Goal: Obtain resource: Obtain resource

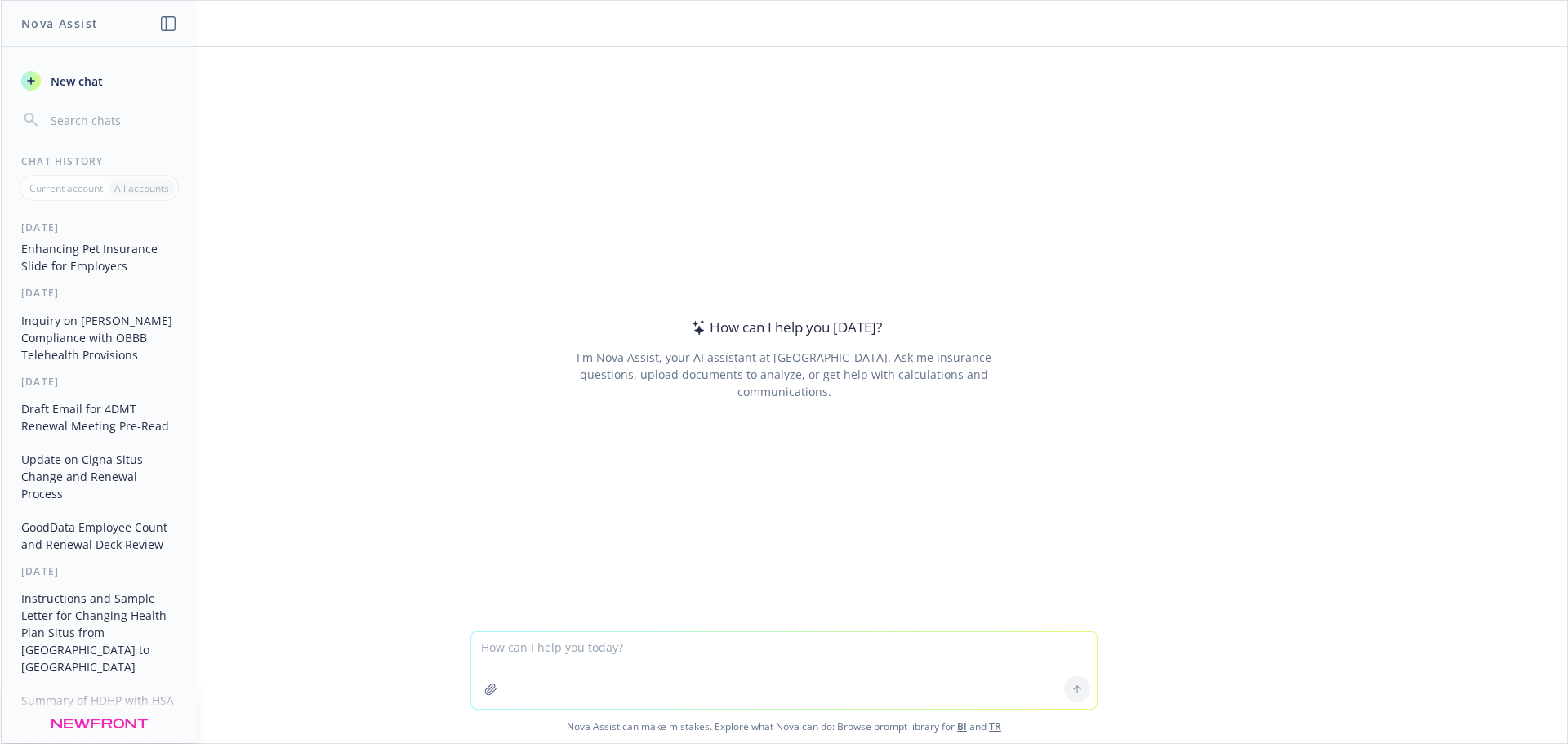
scroll to position [163, 0]
click at [102, 479] on button "Update on Cigna Situs Change and Renewal Process" at bounding box center [99, 474] width 169 height 62
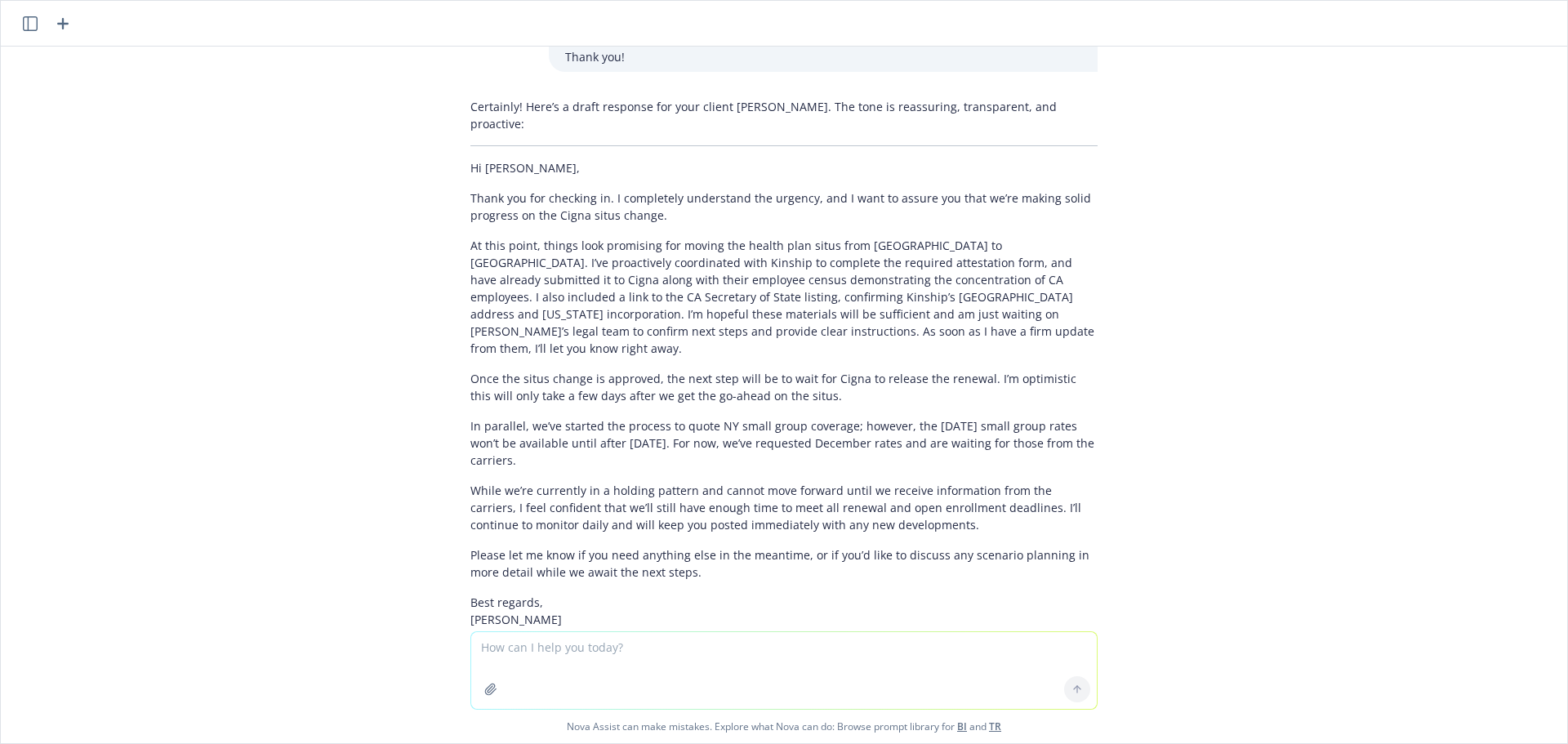
scroll to position [383, 0]
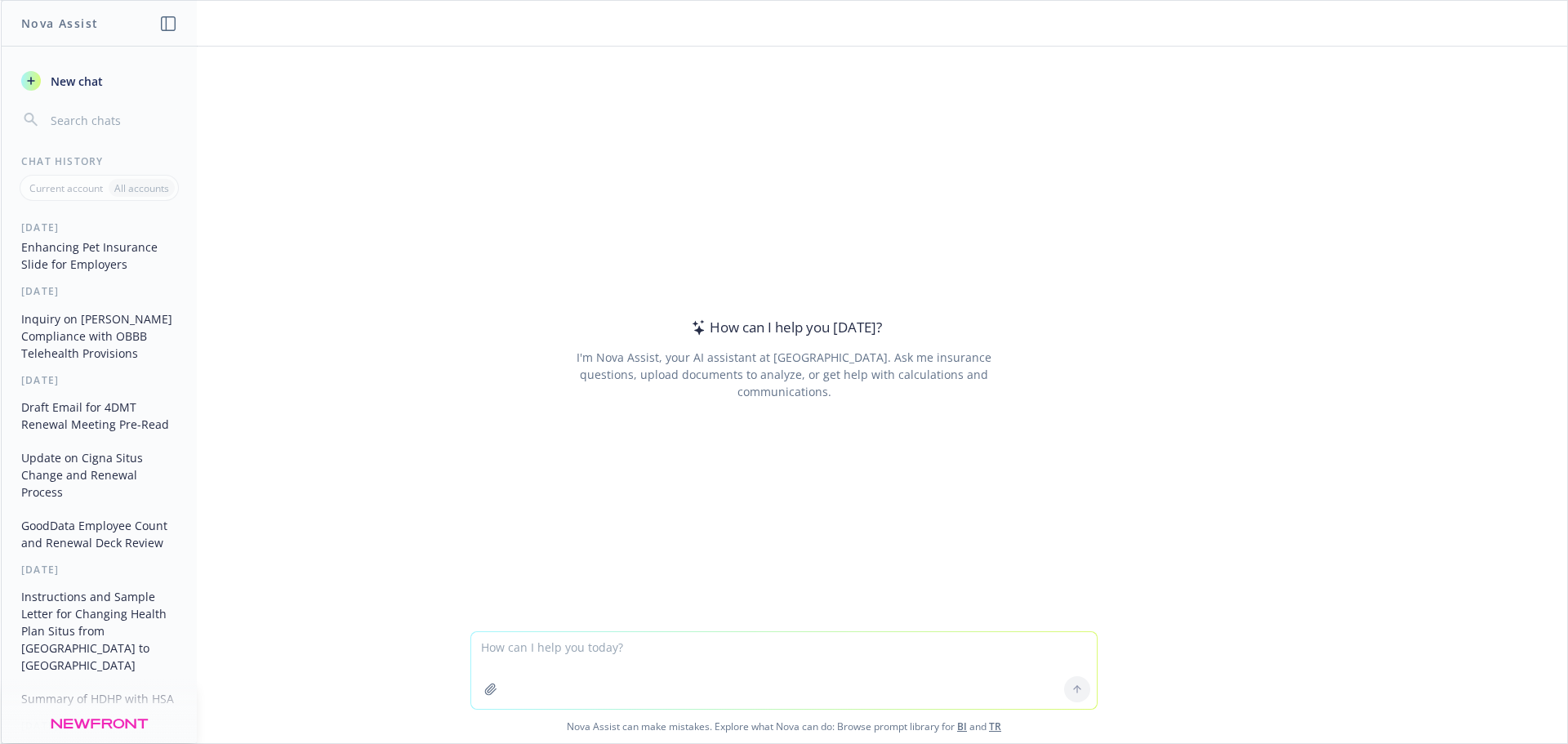
scroll to position [245, 0]
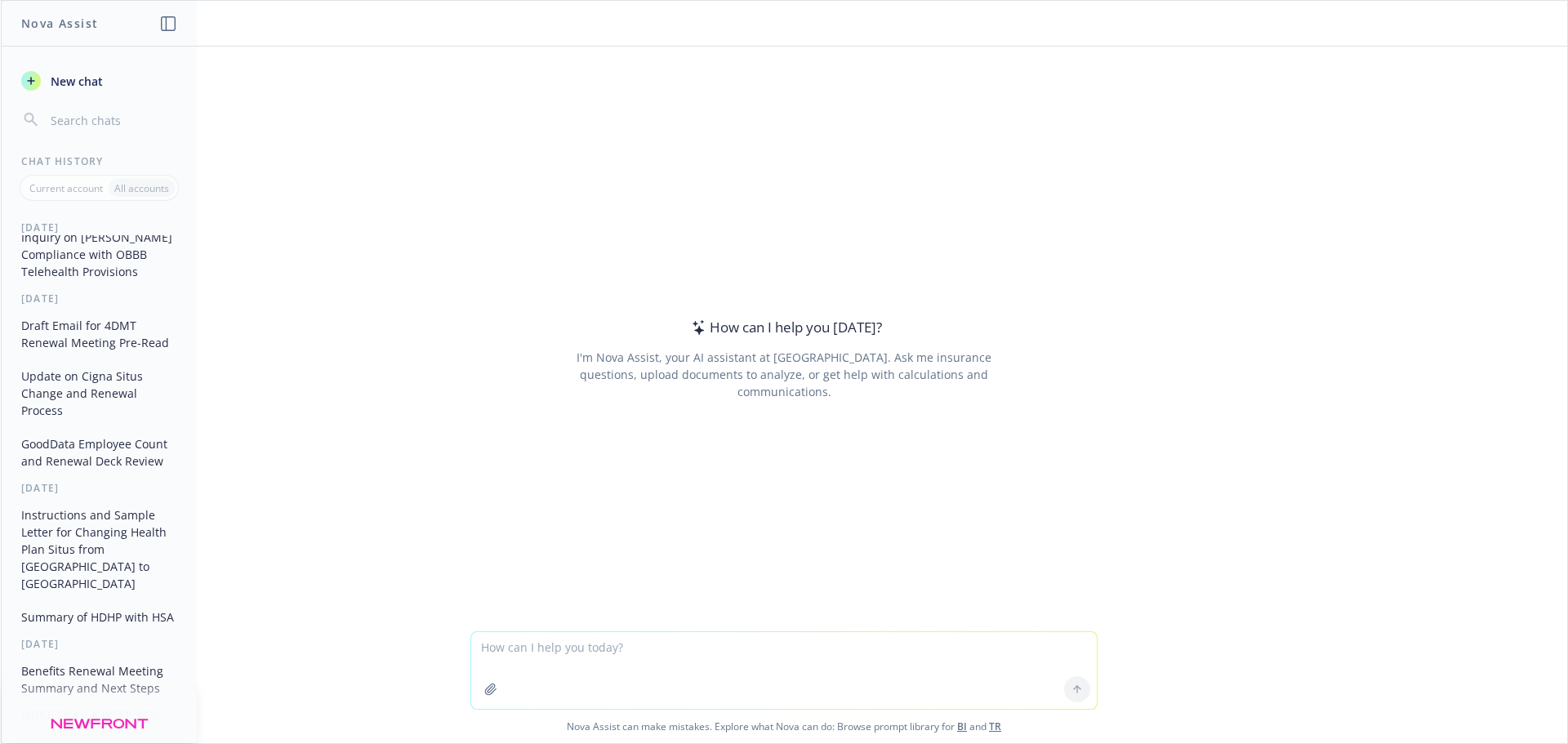
click at [90, 547] on button "Instructions and Sample Letter for Changing Health Plan Situs from [GEOGRAPHIC_…" at bounding box center [99, 549] width 169 height 96
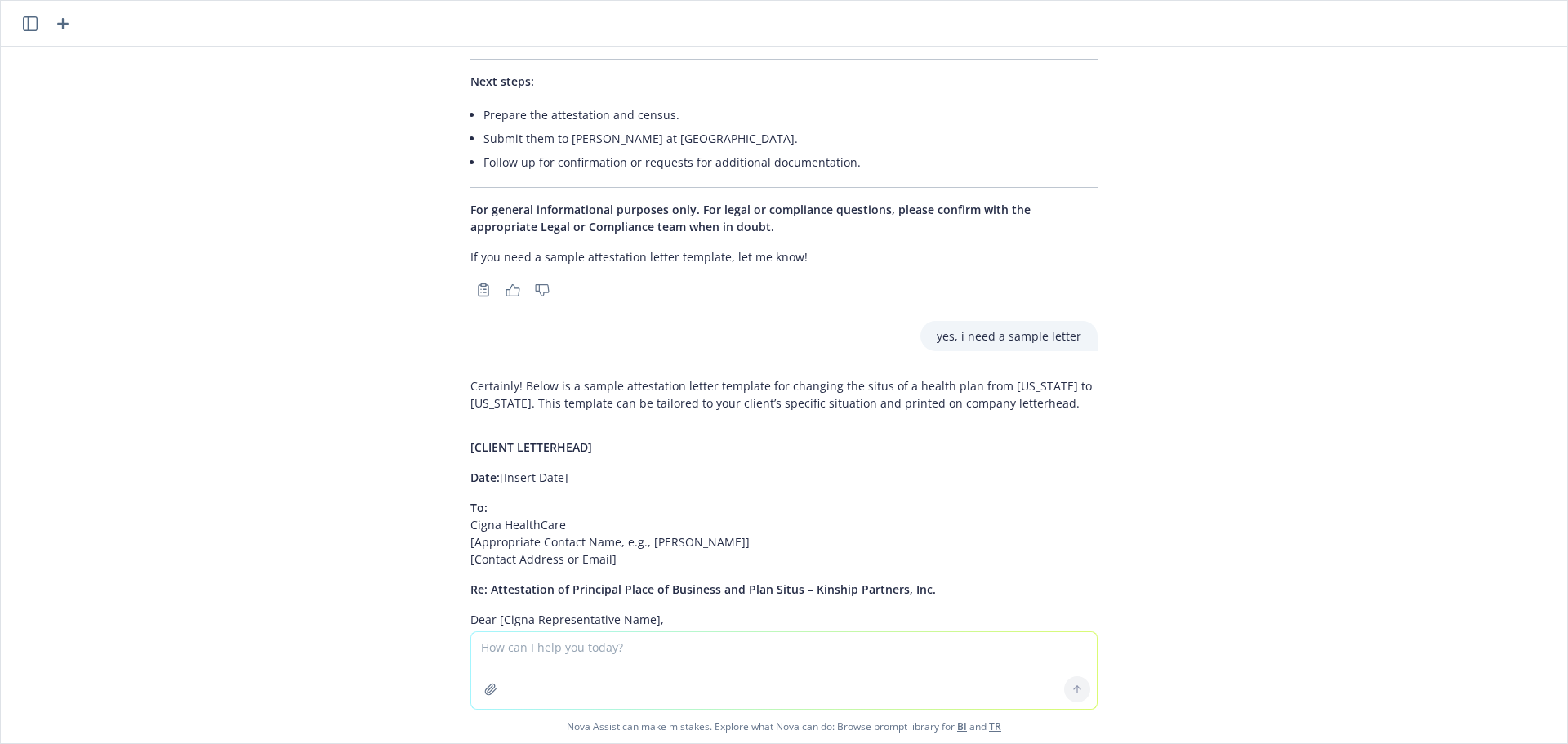
scroll to position [8741, 0]
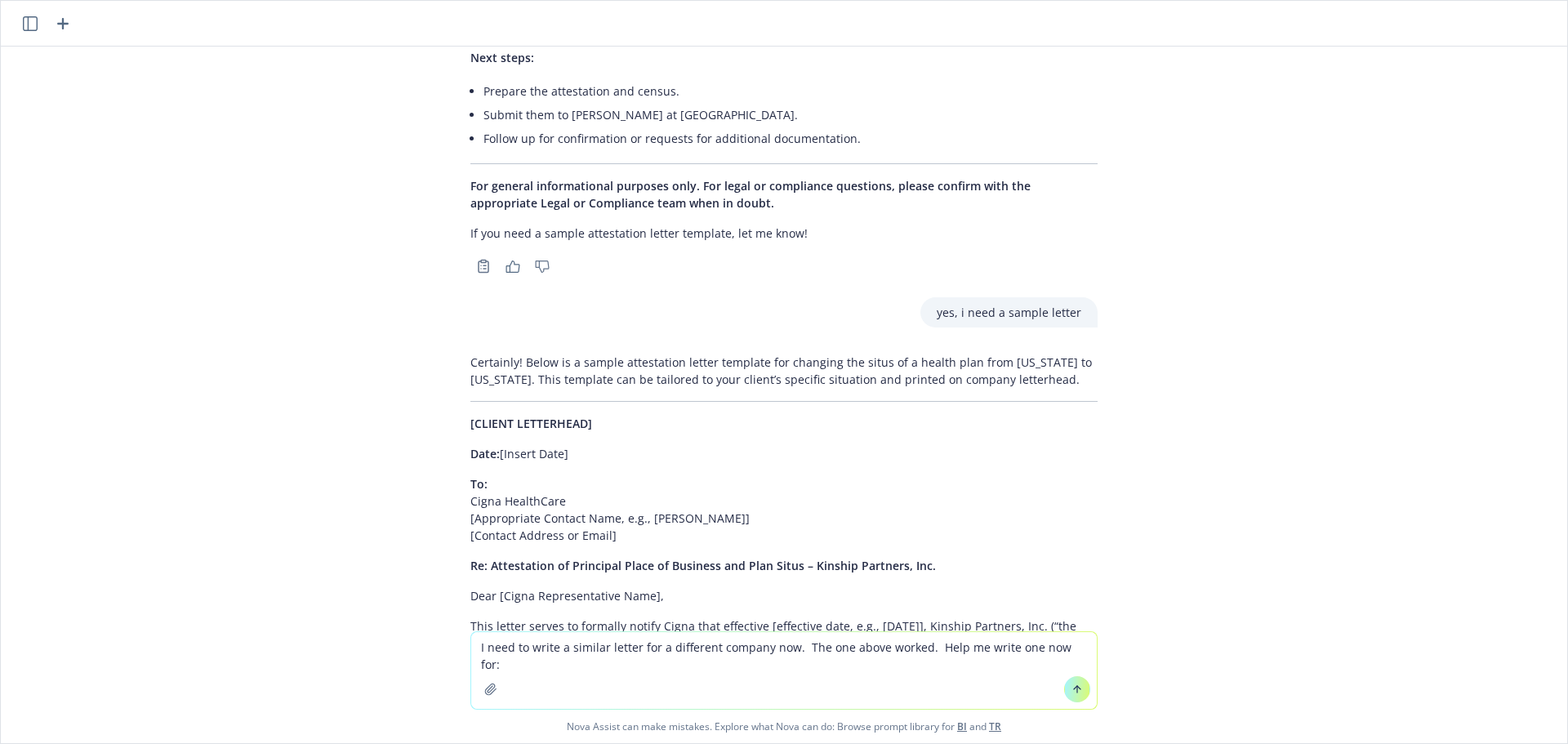
paste textarea "Maximum Effort Production's legal name is Maximum Effort Productions, Inc., and…"
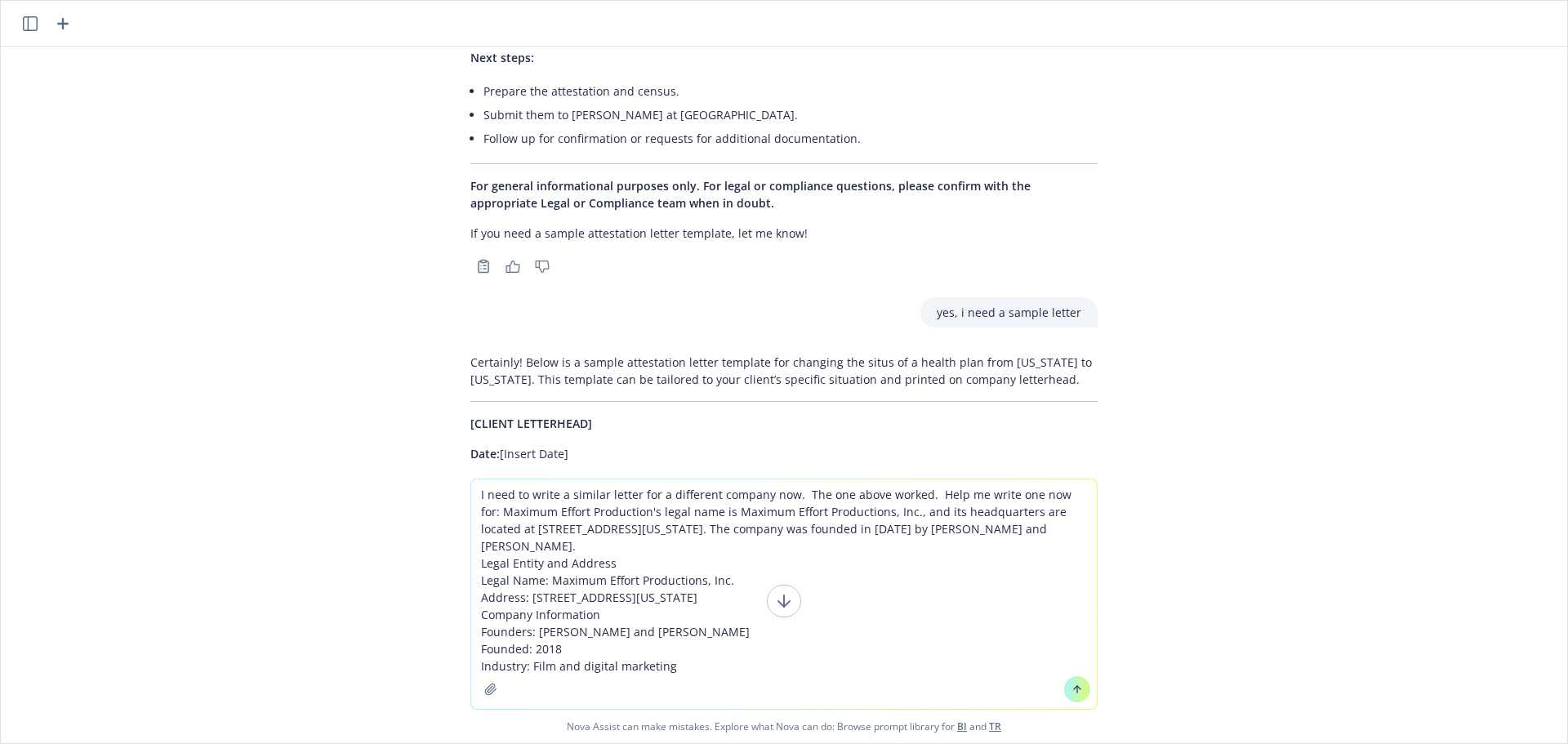
click at [1067, 498] on textarea "I need to write a similar letter for a different company now. The one above wor…" at bounding box center [784, 594] width 626 height 230
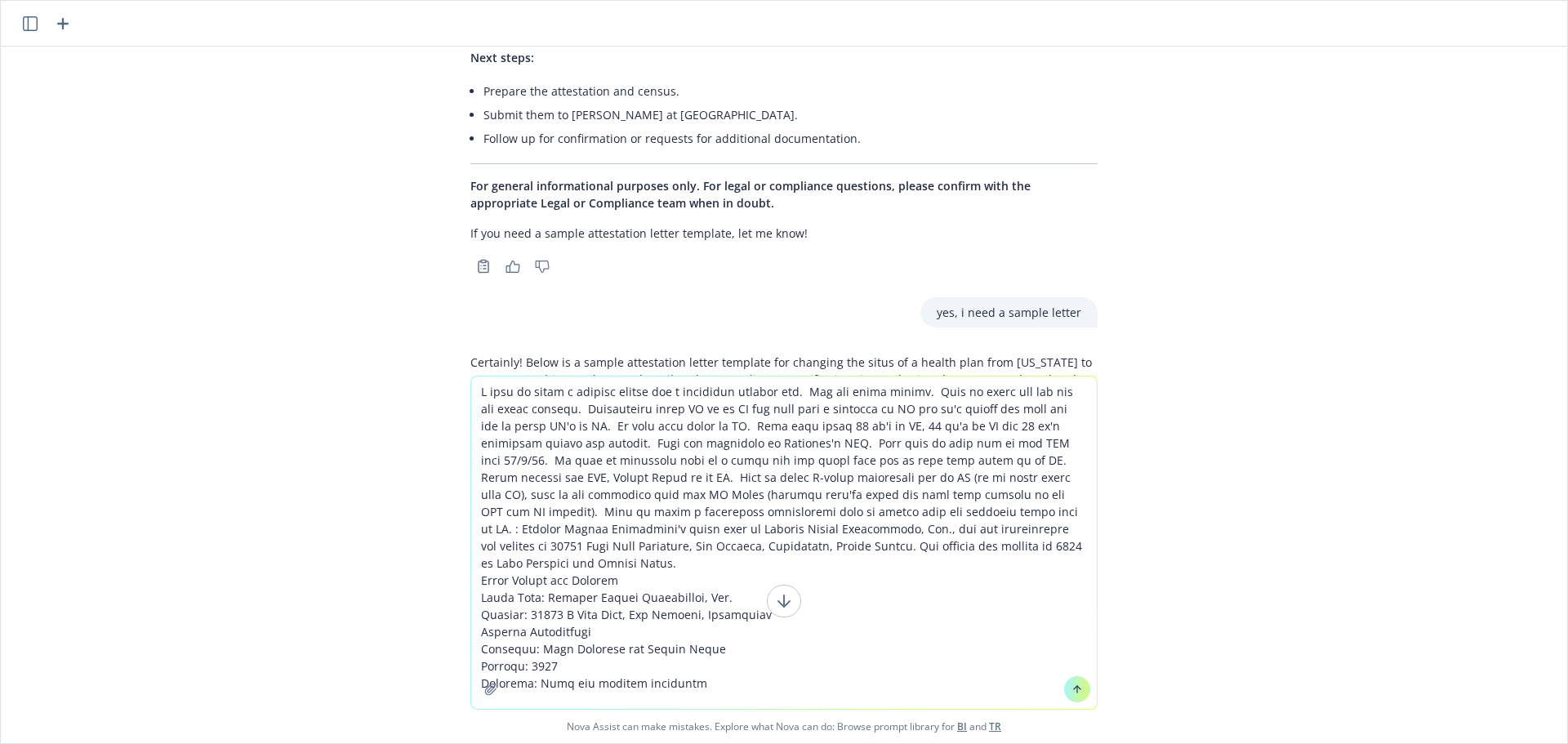
click at [657, 548] on textarea at bounding box center [784, 543] width 626 height 333
paste textarea "Maximum Effort Productions' headquarters is located at [STREET_ADDRESS], while …"
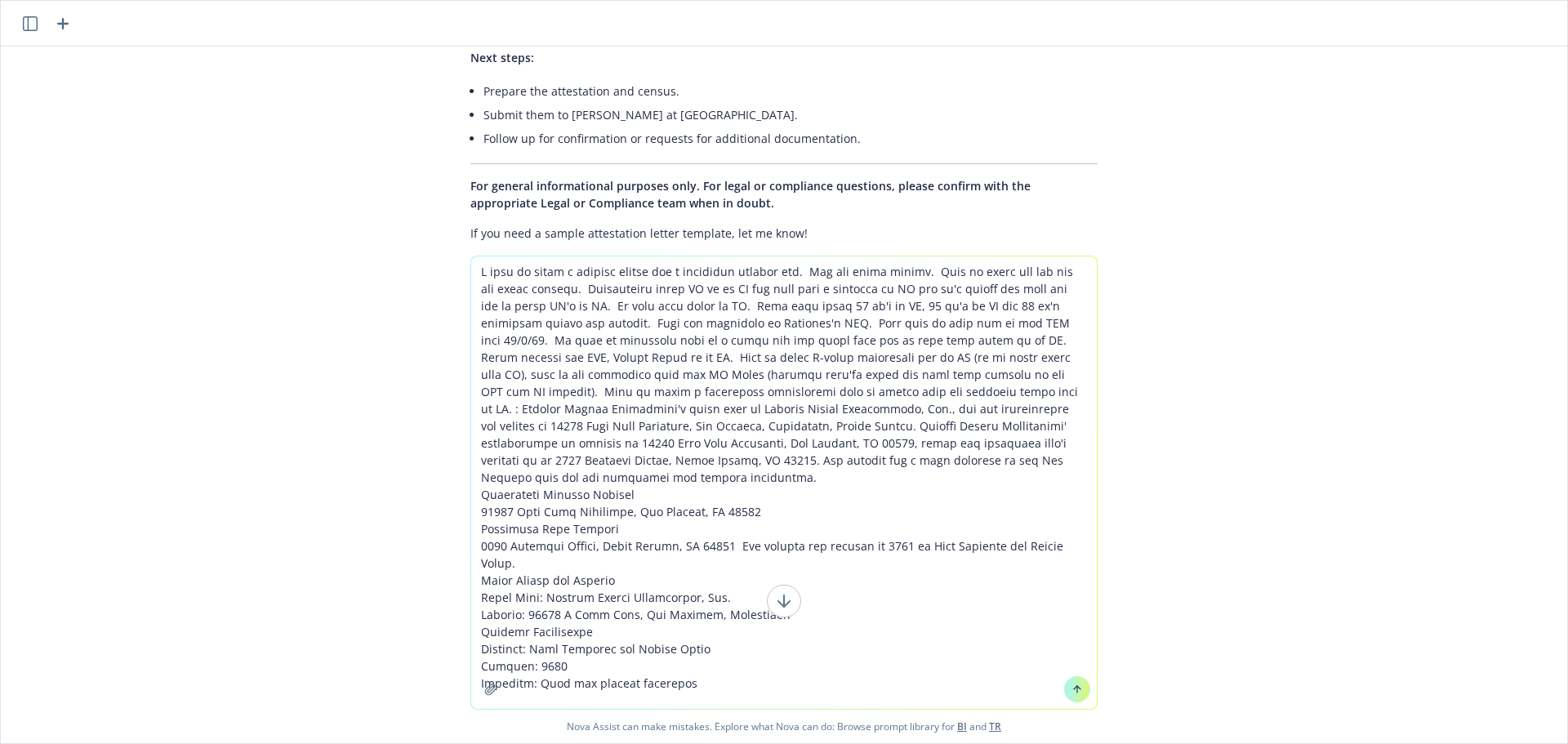
type textarea "I need to write a similar letter for a different company now. The one above wor…"
click at [1070, 694] on button at bounding box center [1077, 689] width 26 height 26
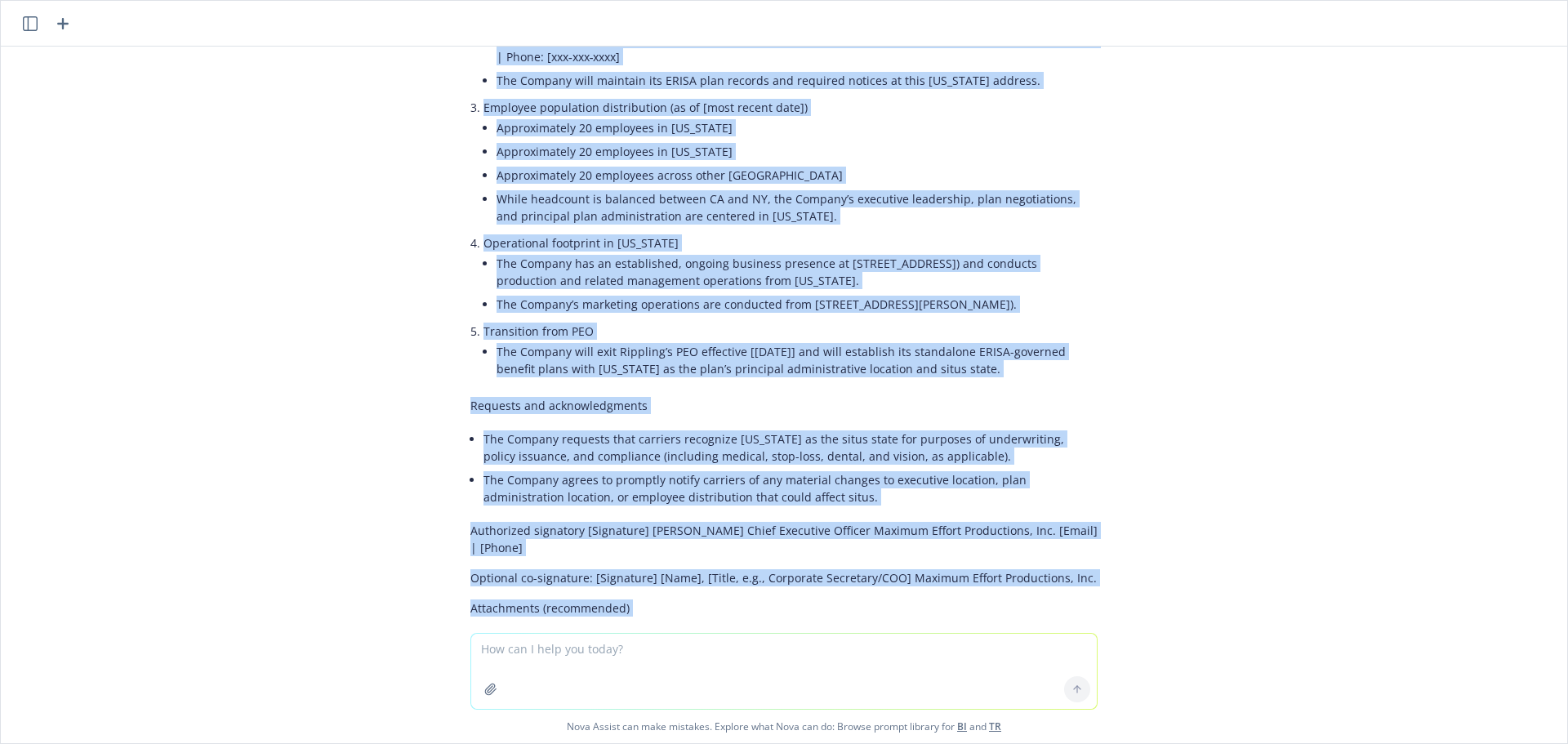
scroll to position [11120, 0]
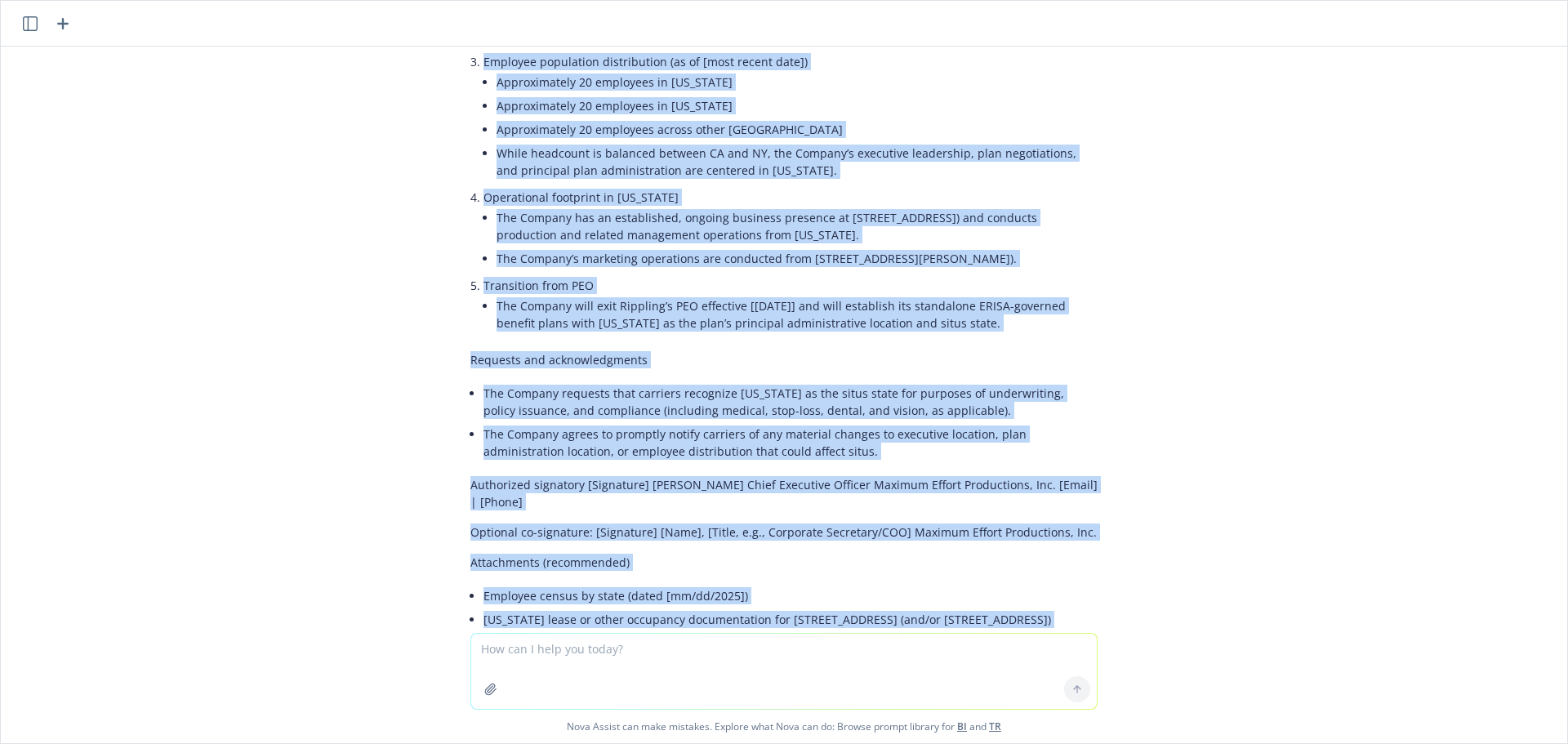
drag, startPoint x: 456, startPoint y: 287, endPoint x: 913, endPoint y: 566, distance: 535.4
click at [913, 566] on div "Below is a carrier-facing attestation package you can place on client letterhea…" at bounding box center [784, 253] width 653 height 2003
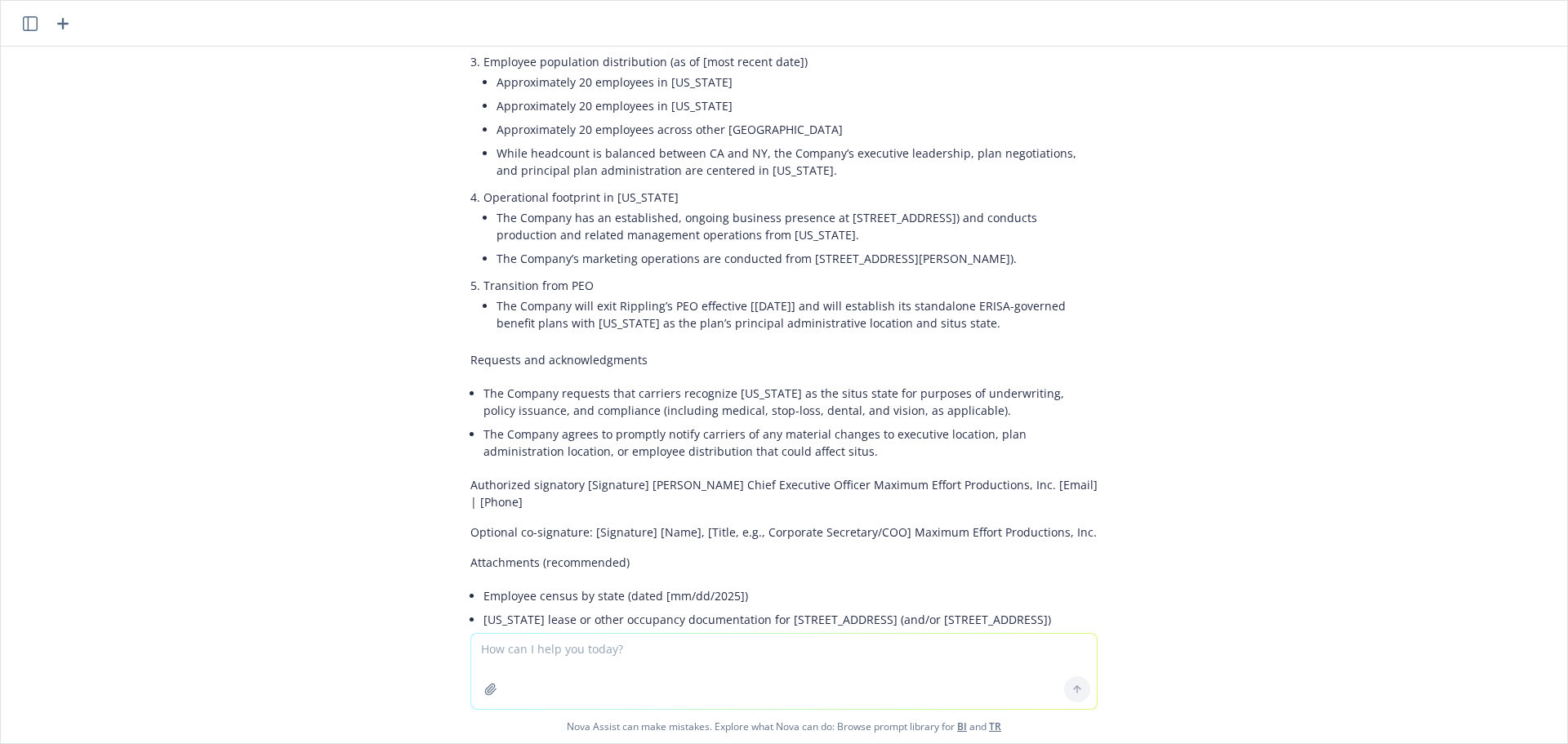
click at [672, 659] on textarea at bounding box center [784, 671] width 626 height 75
type textarea "yes, please put in a word format"
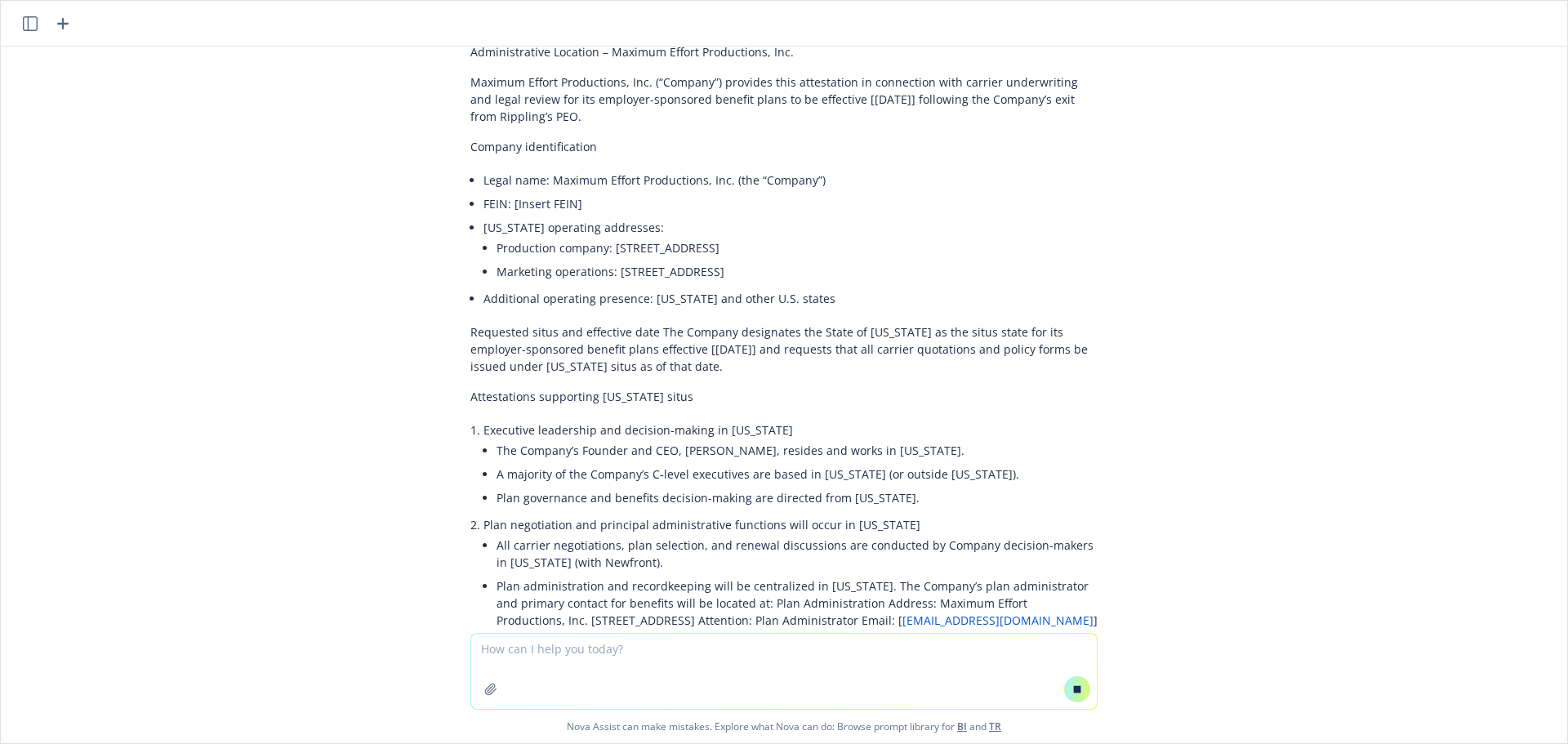
scroll to position [11144, 0]
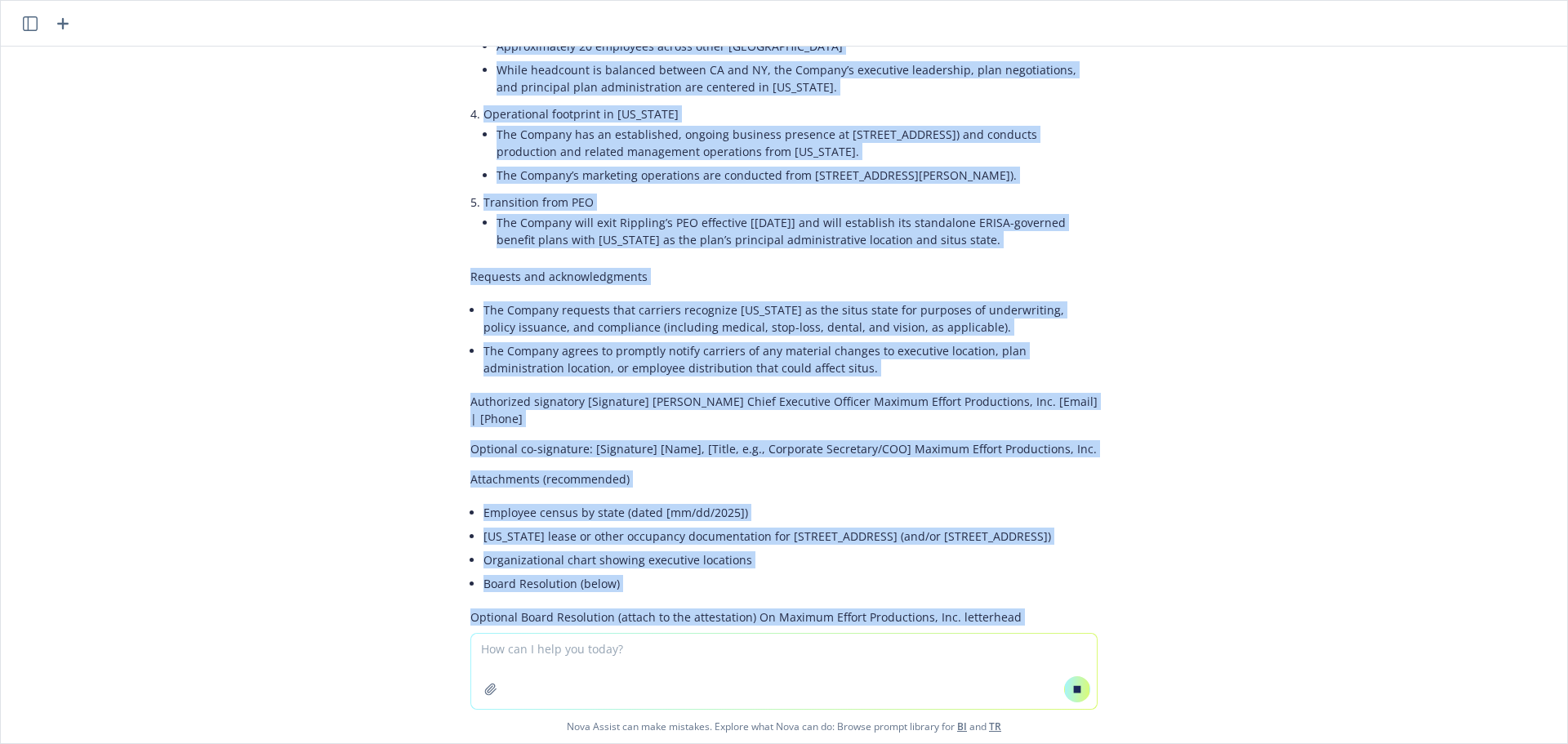
drag, startPoint x: 459, startPoint y: 165, endPoint x: 1054, endPoint y: 402, distance: 640.5
click at [1054, 402] on div "Below is a carrier-facing attestation package you can place on client letterhea…" at bounding box center [784, 154] width 628 height 1974
copy div "Lorem ip d sitamet-consec adipiscinge seddoei tem inc utlab et dolore magnaaliq…"
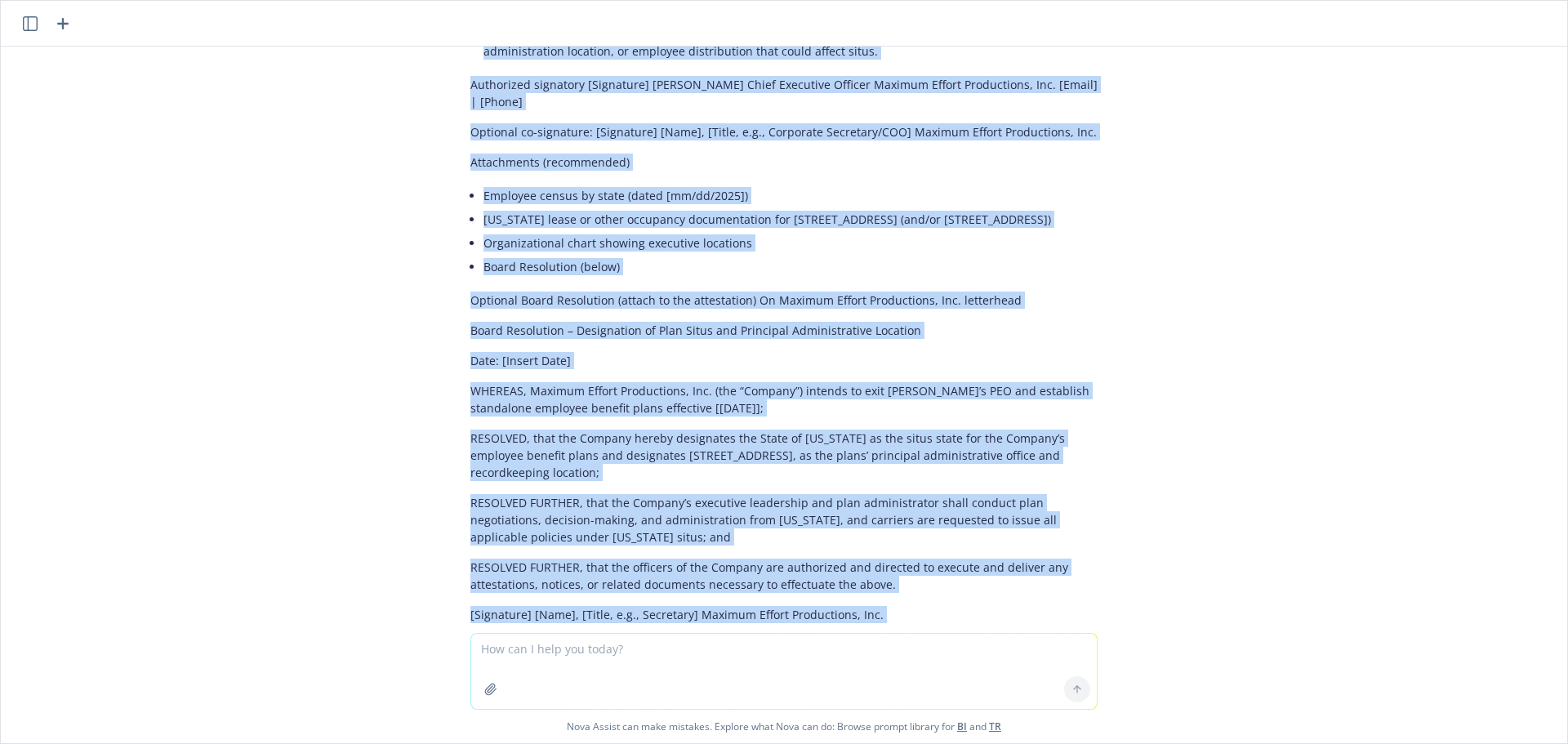
scroll to position [11540, 0]
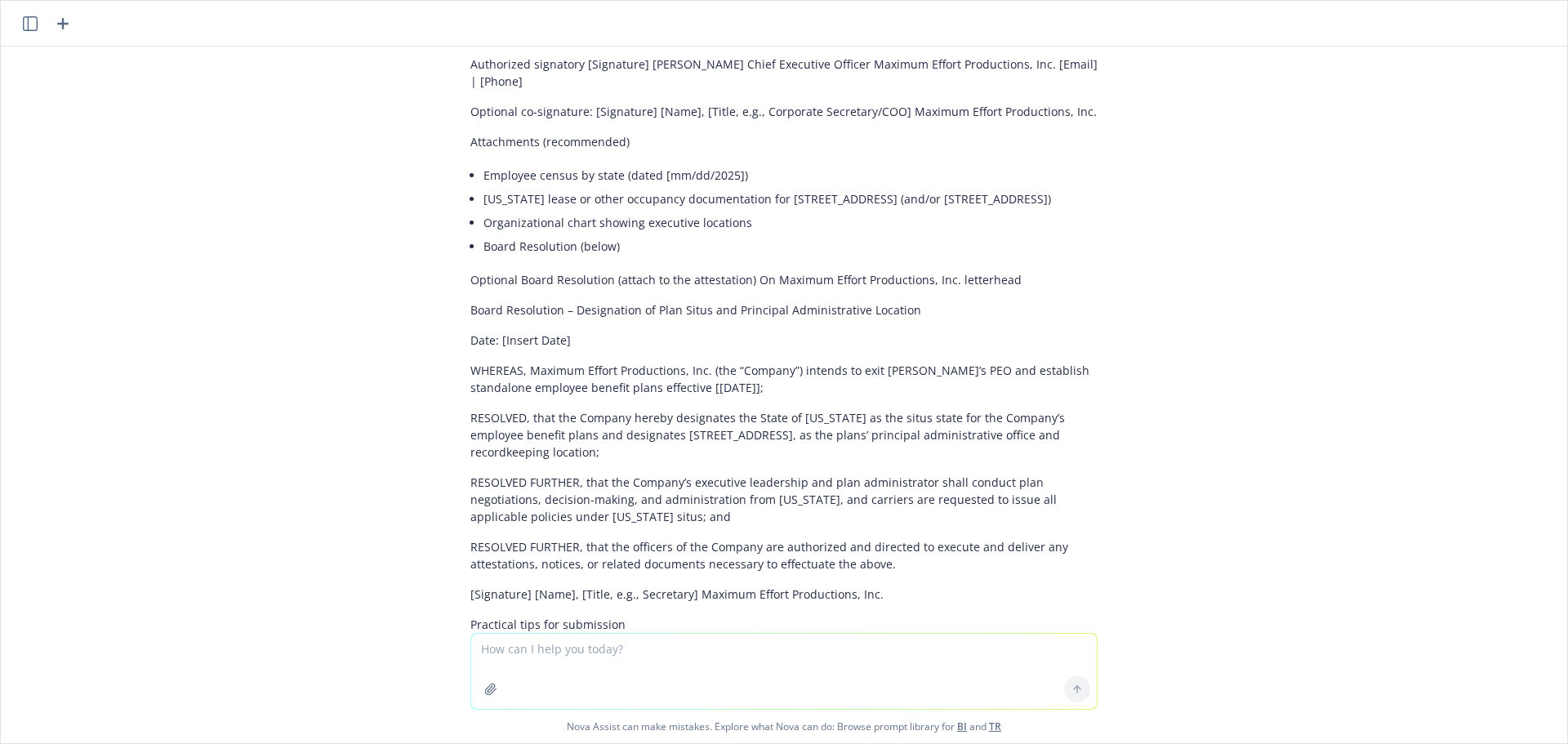
click at [512, 655] on textarea at bounding box center [784, 671] width 626 height 75
type textarea "what is Maximum Effort's EIN?"
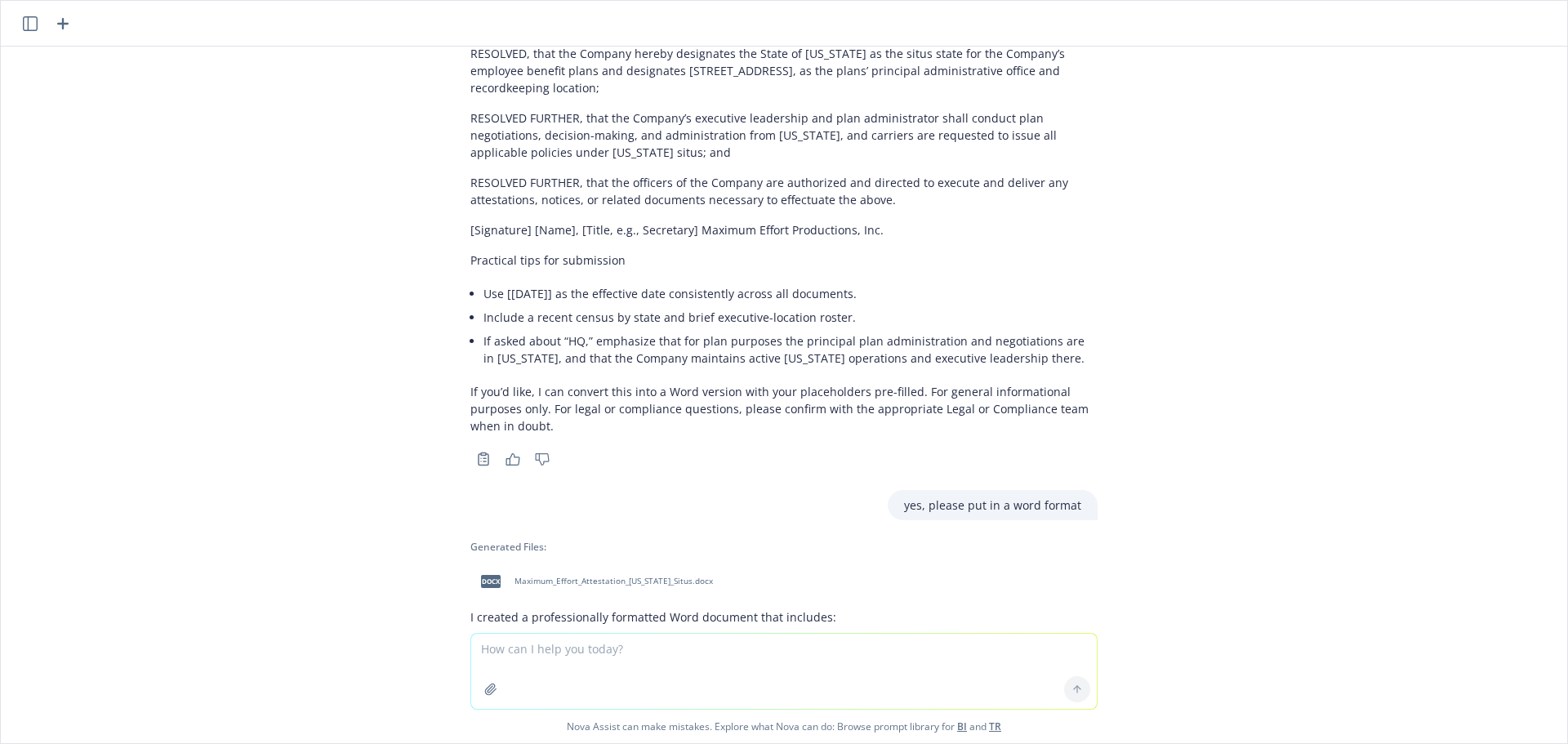
scroll to position [11925, 0]
